Goal: Task Accomplishment & Management: Use online tool/utility

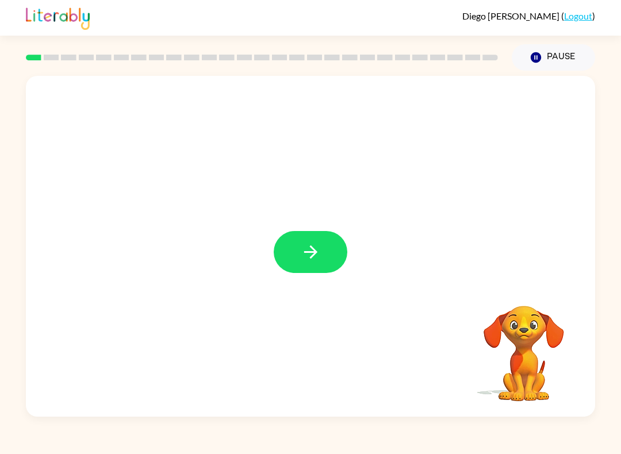
click at [314, 253] on icon "button" at bounding box center [309, 251] width 13 height 13
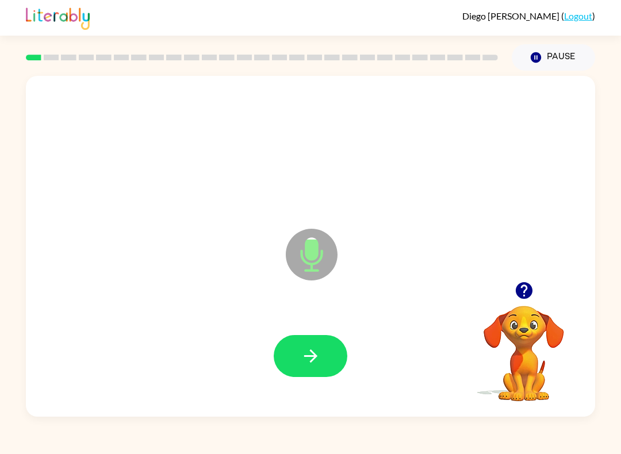
click at [315, 357] on icon "button" at bounding box center [309, 355] width 13 height 13
click at [325, 360] on button "button" at bounding box center [311, 356] width 74 height 42
click at [340, 366] on button "button" at bounding box center [311, 356] width 74 height 42
click at [318, 362] on icon "button" at bounding box center [311, 356] width 20 height 20
click at [333, 367] on button "button" at bounding box center [311, 356] width 74 height 42
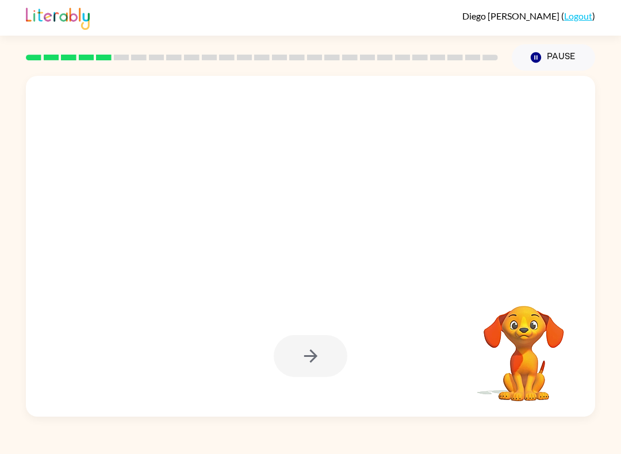
click at [565, 54] on button "Pause Pause" at bounding box center [552, 57] width 83 height 26
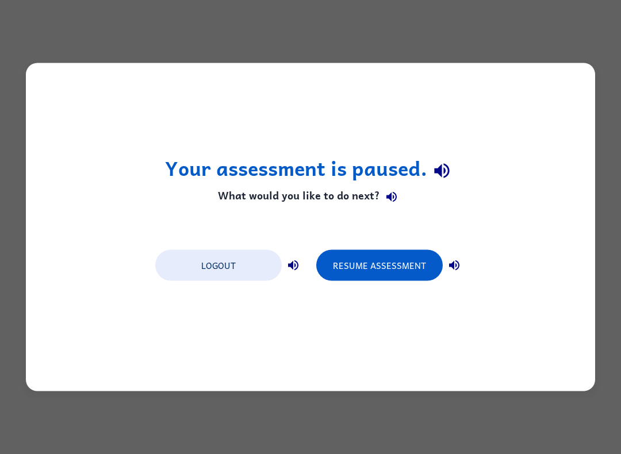
click at [384, 277] on button "Resume Assessment" at bounding box center [379, 265] width 126 height 31
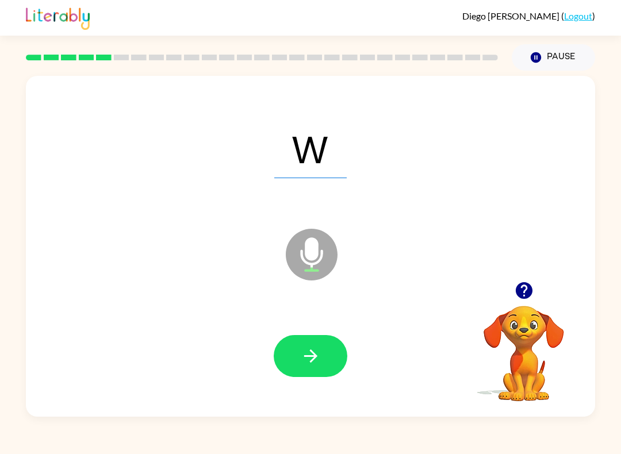
click at [333, 364] on button "button" at bounding box center [311, 356] width 74 height 42
click at [556, 59] on button "Pause Pause" at bounding box center [552, 57] width 83 height 26
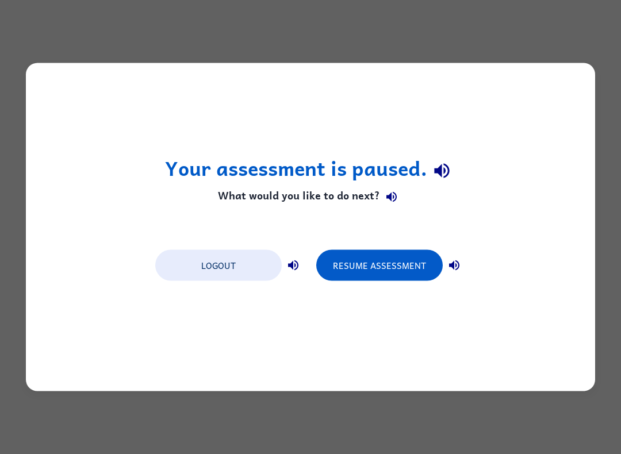
click at [390, 272] on button "Resume Assessment" at bounding box center [379, 265] width 126 height 31
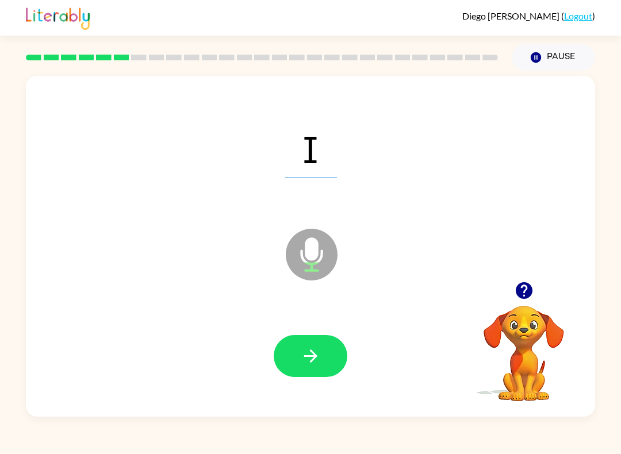
click at [318, 357] on icon "button" at bounding box center [311, 356] width 20 height 20
click at [333, 359] on button "button" at bounding box center [311, 356] width 74 height 42
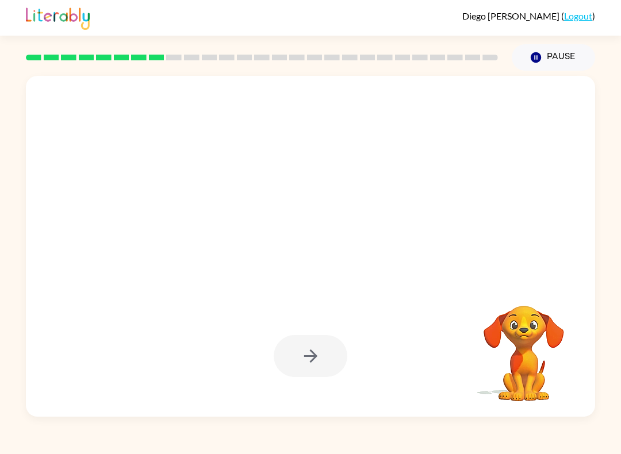
click at [577, 49] on button "Pause Pause" at bounding box center [552, 57] width 83 height 26
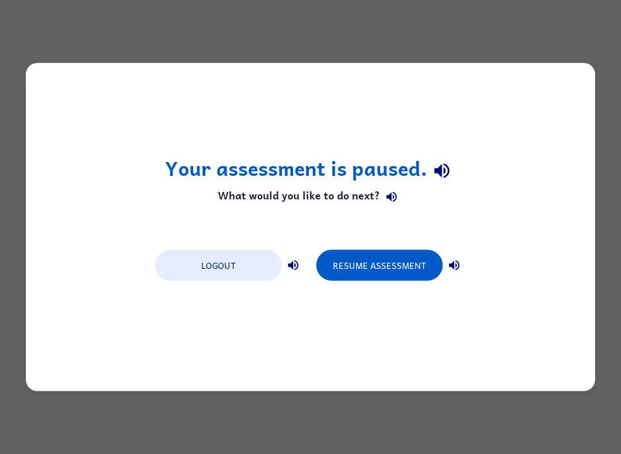
click at [393, 270] on button "Resume Assessment" at bounding box center [379, 265] width 126 height 31
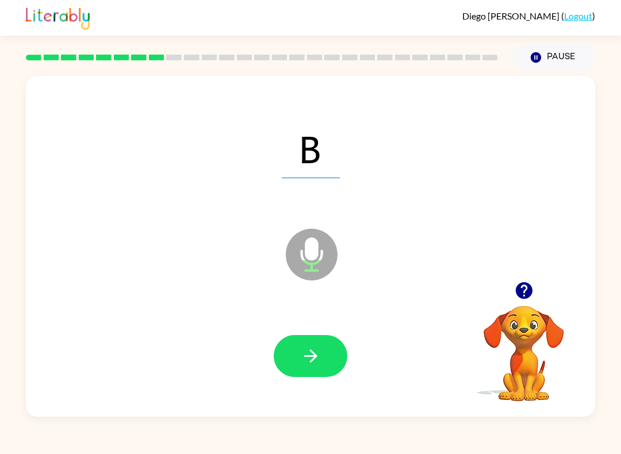
click at [333, 364] on button "button" at bounding box center [311, 356] width 74 height 42
click at [338, 367] on button "button" at bounding box center [311, 356] width 74 height 42
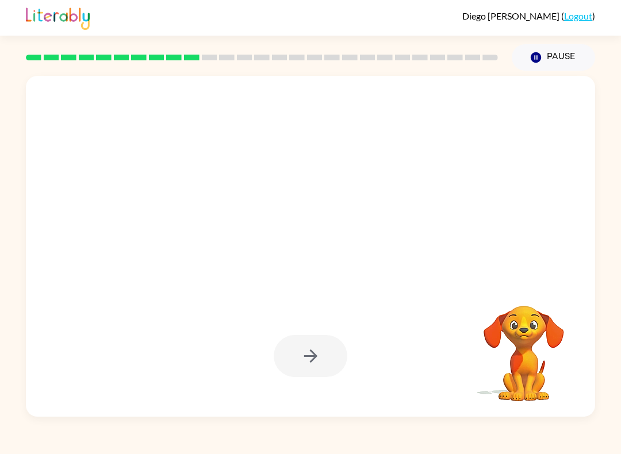
click at [564, 46] on button "Pause Pause" at bounding box center [552, 57] width 83 height 26
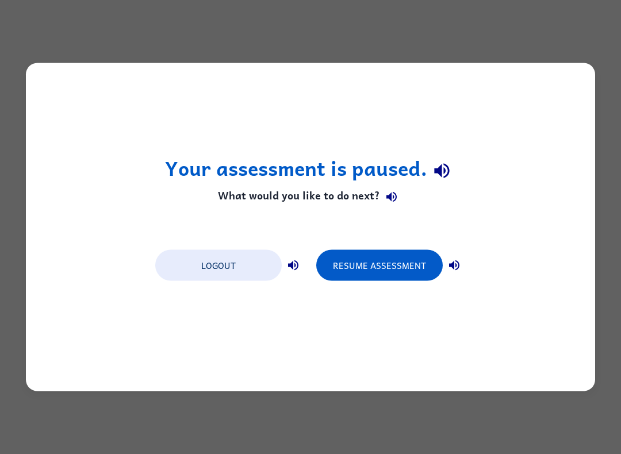
click at [404, 277] on button "Resume Assessment" at bounding box center [379, 265] width 126 height 31
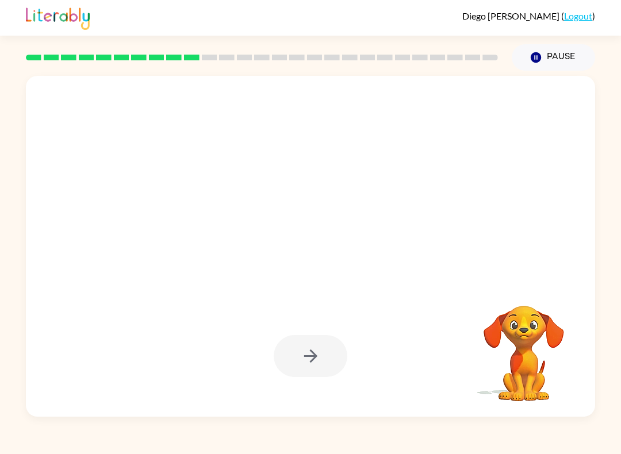
click at [569, 49] on button "Pause Pause" at bounding box center [552, 57] width 83 height 26
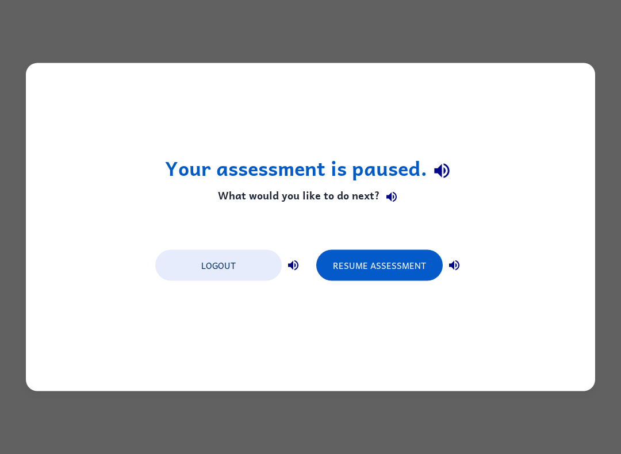
click at [384, 261] on button "Resume Assessment" at bounding box center [379, 265] width 126 height 31
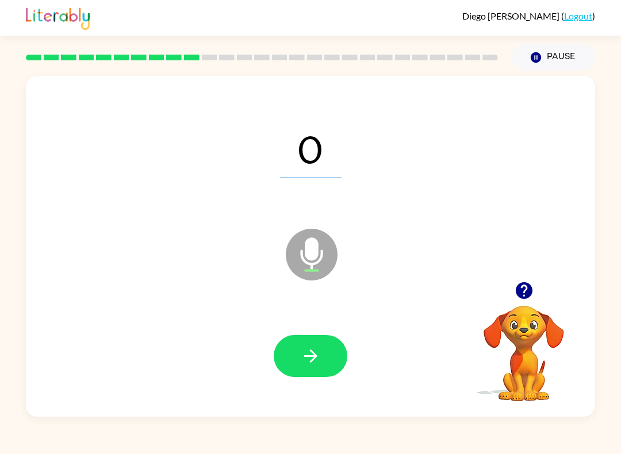
click at [332, 344] on button "button" at bounding box center [311, 356] width 74 height 42
click at [321, 346] on button "button" at bounding box center [311, 356] width 74 height 42
click at [319, 351] on icon "button" at bounding box center [311, 356] width 20 height 20
click at [328, 357] on button "button" at bounding box center [311, 356] width 74 height 42
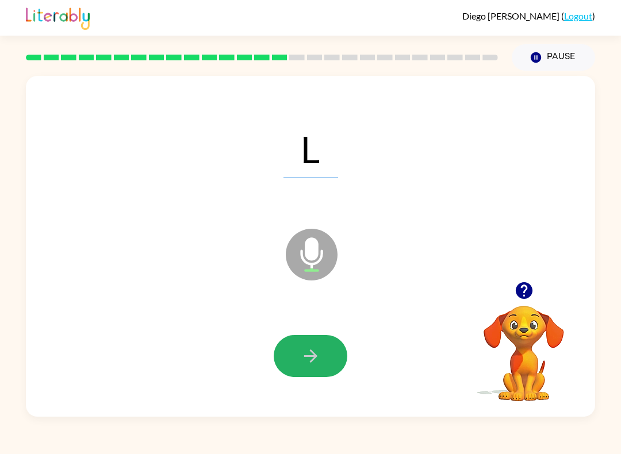
click at [332, 351] on button "button" at bounding box center [311, 356] width 74 height 42
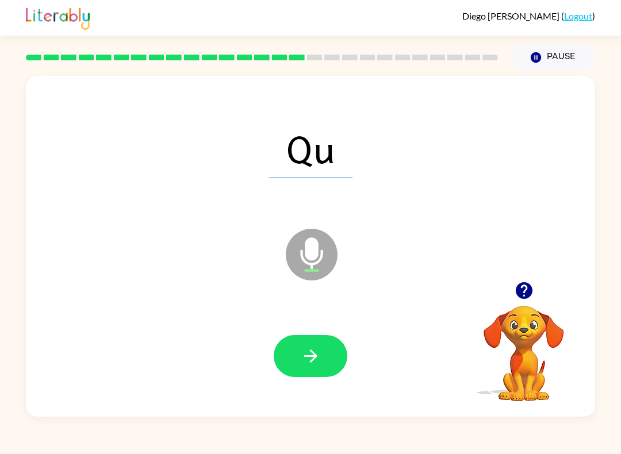
click at [551, 40] on div "Pause Pause" at bounding box center [553, 57] width 97 height 40
click at [322, 359] on button "button" at bounding box center [311, 356] width 74 height 42
click at [321, 356] on button "button" at bounding box center [311, 356] width 74 height 42
click at [324, 356] on button "button" at bounding box center [311, 356] width 74 height 42
click at [320, 357] on icon "button" at bounding box center [311, 356] width 20 height 20
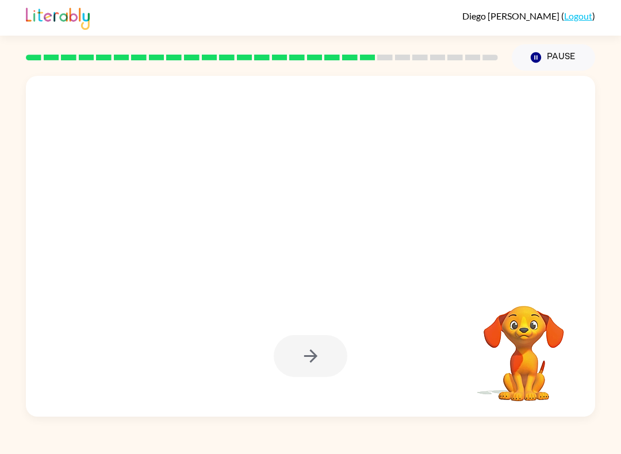
click at [572, 55] on button "Pause Pause" at bounding box center [552, 57] width 83 height 26
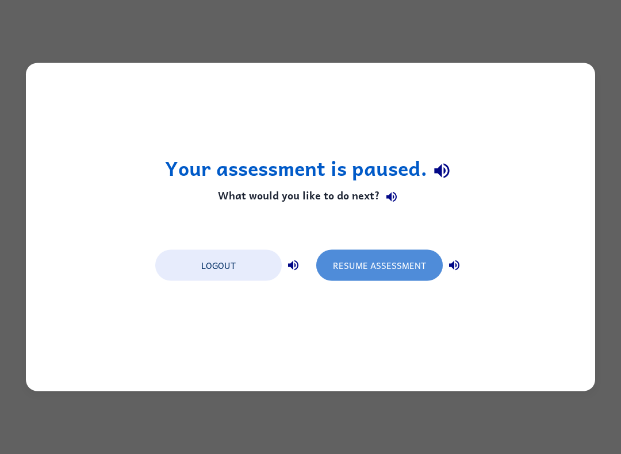
click at [420, 269] on button "Resume Assessment" at bounding box center [379, 265] width 126 height 31
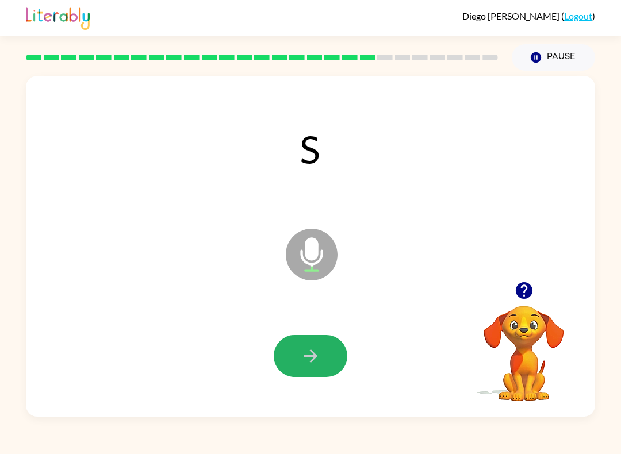
click at [331, 353] on button "button" at bounding box center [311, 356] width 74 height 42
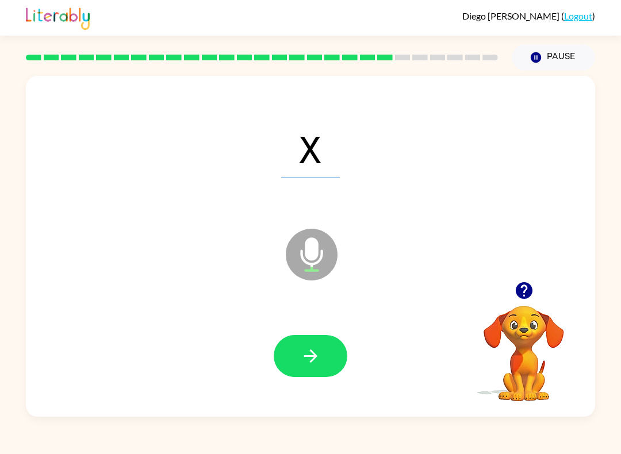
click at [325, 353] on button "button" at bounding box center [311, 356] width 74 height 42
click at [326, 355] on button "button" at bounding box center [311, 356] width 74 height 42
click at [324, 356] on button "button" at bounding box center [311, 356] width 74 height 42
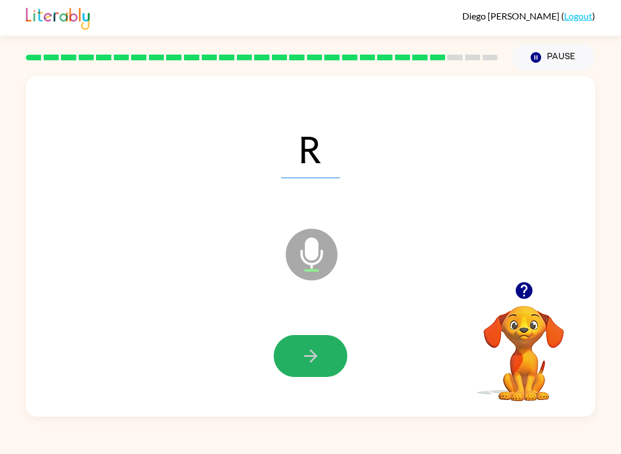
click at [324, 353] on button "button" at bounding box center [311, 356] width 74 height 42
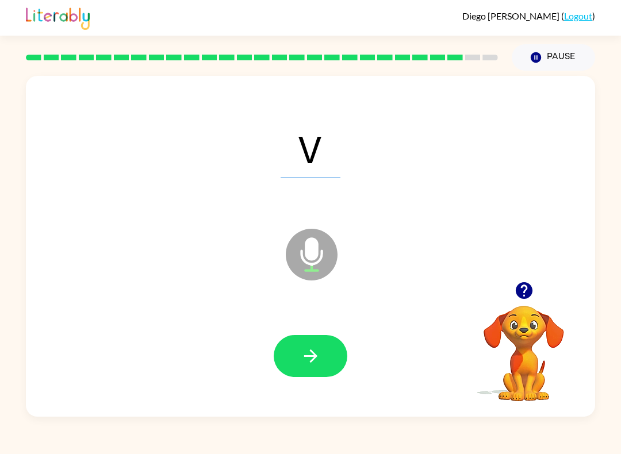
click at [324, 355] on button "button" at bounding box center [311, 356] width 74 height 42
click at [295, 360] on button "button" at bounding box center [311, 356] width 74 height 42
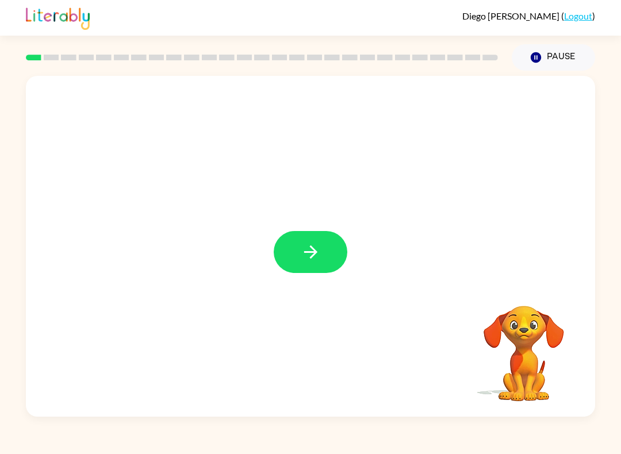
click at [284, 234] on button "button" at bounding box center [311, 252] width 74 height 42
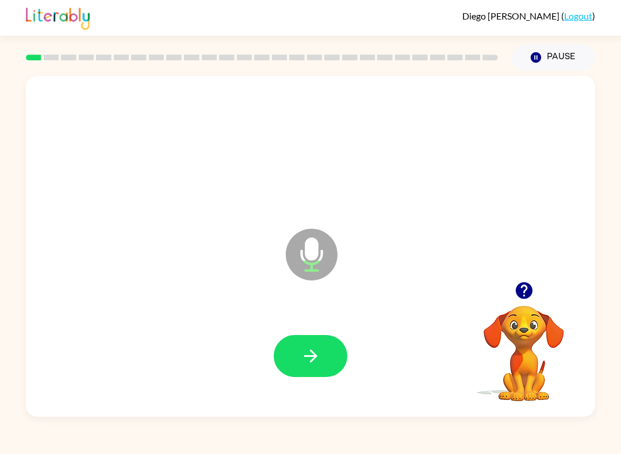
click at [307, 364] on icon "button" at bounding box center [311, 356] width 20 height 20
click at [308, 360] on icon "button" at bounding box center [311, 356] width 20 height 20
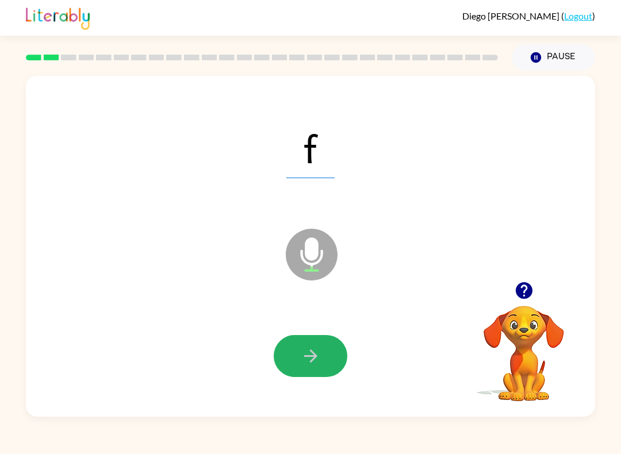
click at [312, 370] on button "button" at bounding box center [311, 356] width 74 height 42
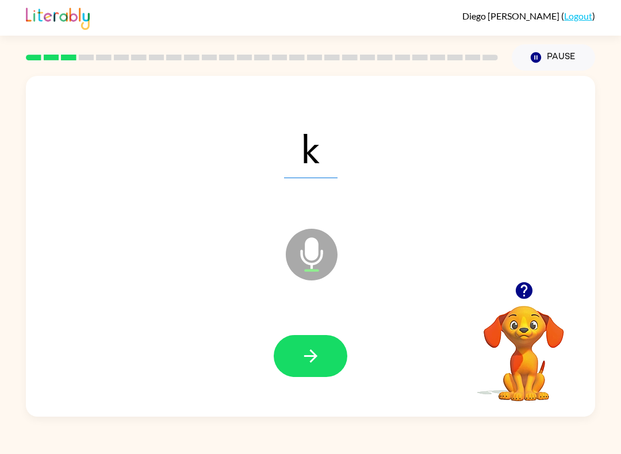
click at [319, 359] on icon "button" at bounding box center [311, 356] width 20 height 20
click at [329, 359] on button "button" at bounding box center [311, 356] width 74 height 42
click at [324, 360] on button "button" at bounding box center [311, 356] width 74 height 42
click at [310, 356] on icon "button" at bounding box center [309, 355] width 13 height 13
click at [317, 352] on icon "button" at bounding box center [311, 356] width 20 height 20
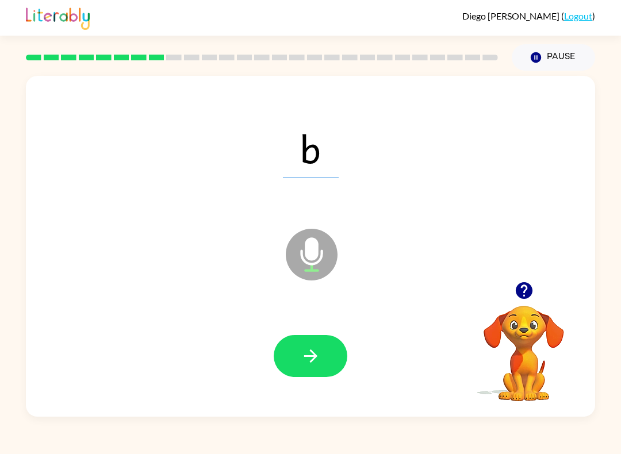
click at [313, 353] on icon "button" at bounding box center [309, 355] width 13 height 13
click at [307, 360] on icon "button" at bounding box center [311, 356] width 20 height 20
click at [322, 360] on button "button" at bounding box center [311, 356] width 74 height 42
click at [323, 358] on button "button" at bounding box center [311, 356] width 74 height 42
click at [315, 356] on icon "button" at bounding box center [309, 355] width 13 height 13
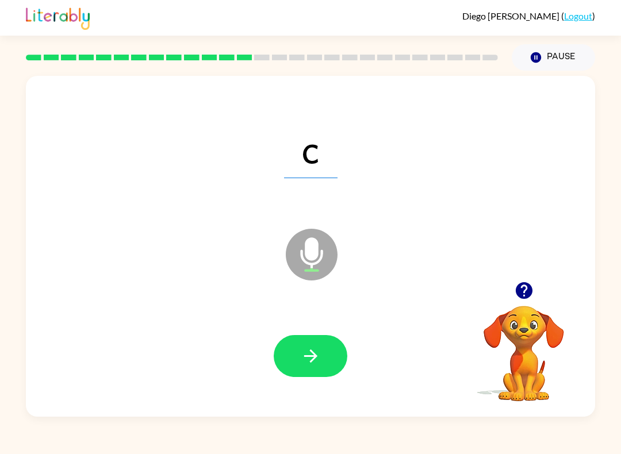
click at [325, 360] on button "button" at bounding box center [311, 356] width 74 height 42
click at [325, 359] on button "button" at bounding box center [311, 356] width 74 height 42
click at [322, 357] on button "button" at bounding box center [311, 356] width 74 height 42
click at [315, 351] on icon "button" at bounding box center [311, 356] width 20 height 20
click at [305, 348] on icon "button" at bounding box center [311, 356] width 20 height 20
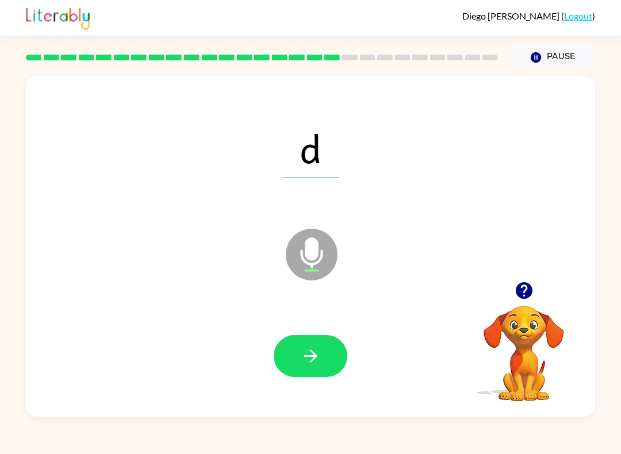
click at [311, 355] on icon "button" at bounding box center [311, 356] width 20 height 20
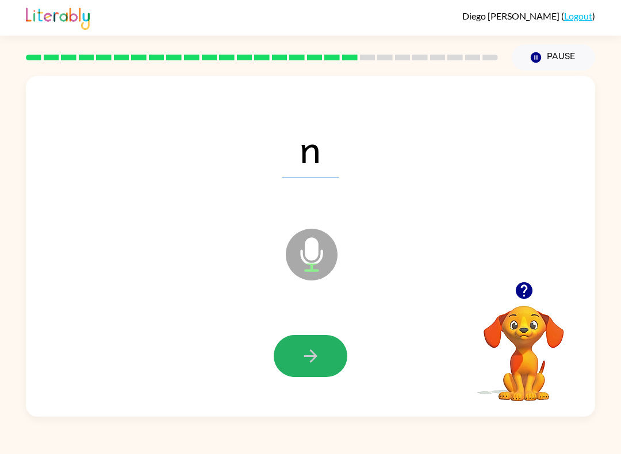
click at [321, 365] on button "button" at bounding box center [311, 356] width 74 height 42
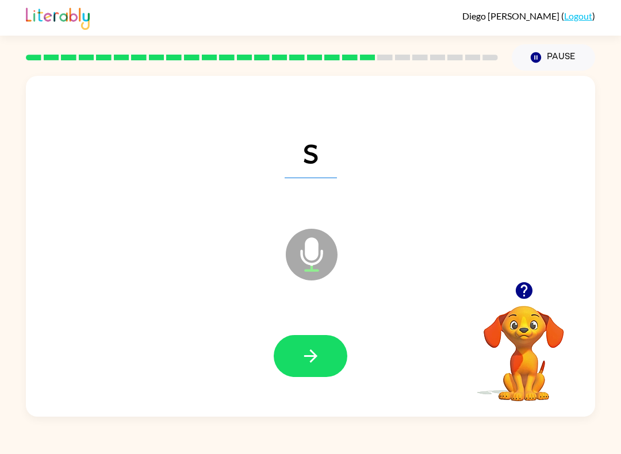
click at [322, 359] on button "button" at bounding box center [311, 356] width 74 height 42
click at [320, 356] on icon "button" at bounding box center [311, 356] width 20 height 20
click at [327, 358] on button "button" at bounding box center [311, 356] width 74 height 42
click at [315, 353] on icon "button" at bounding box center [311, 356] width 20 height 20
click at [324, 355] on button "button" at bounding box center [311, 356] width 74 height 42
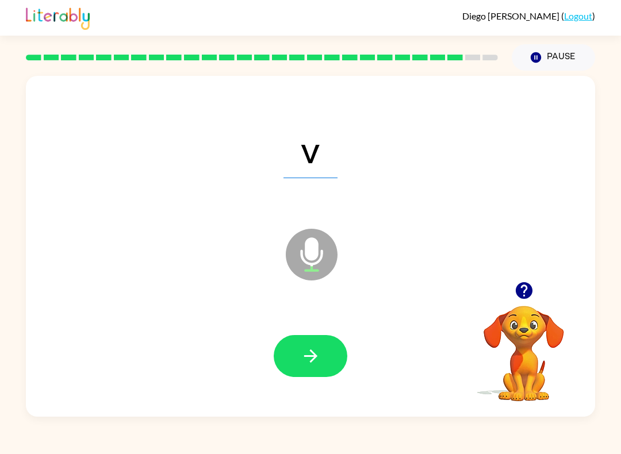
click at [324, 353] on button "button" at bounding box center [311, 356] width 74 height 42
click at [326, 359] on button "button" at bounding box center [311, 356] width 74 height 42
